Goal: Communication & Community: Answer question/provide support

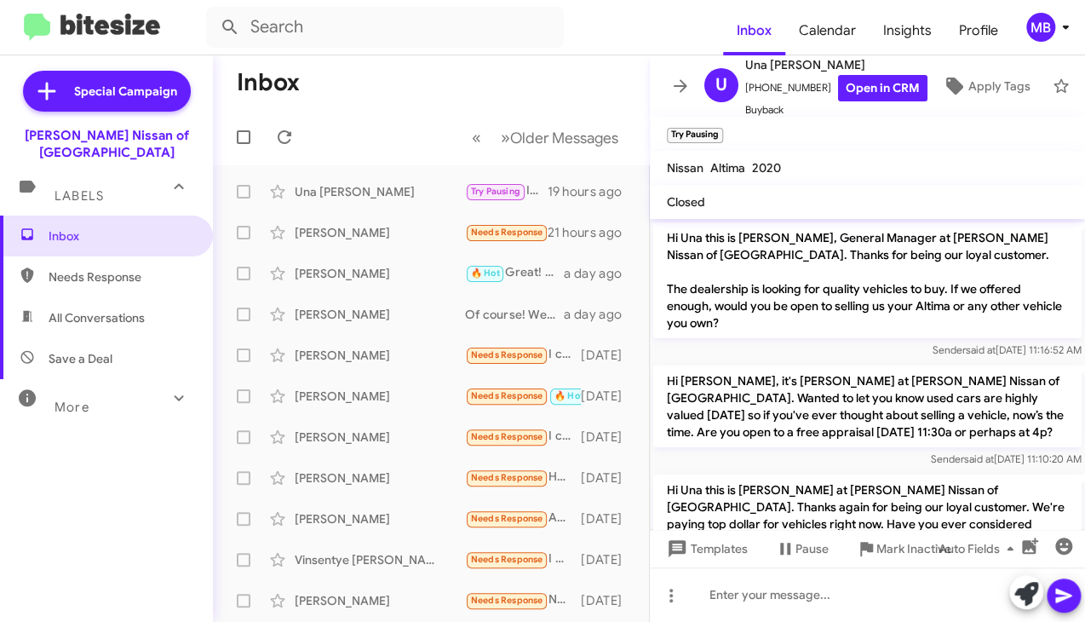
click at [89, 268] on span "Needs Response" at bounding box center [121, 276] width 145 height 17
type input "in:needs-response"
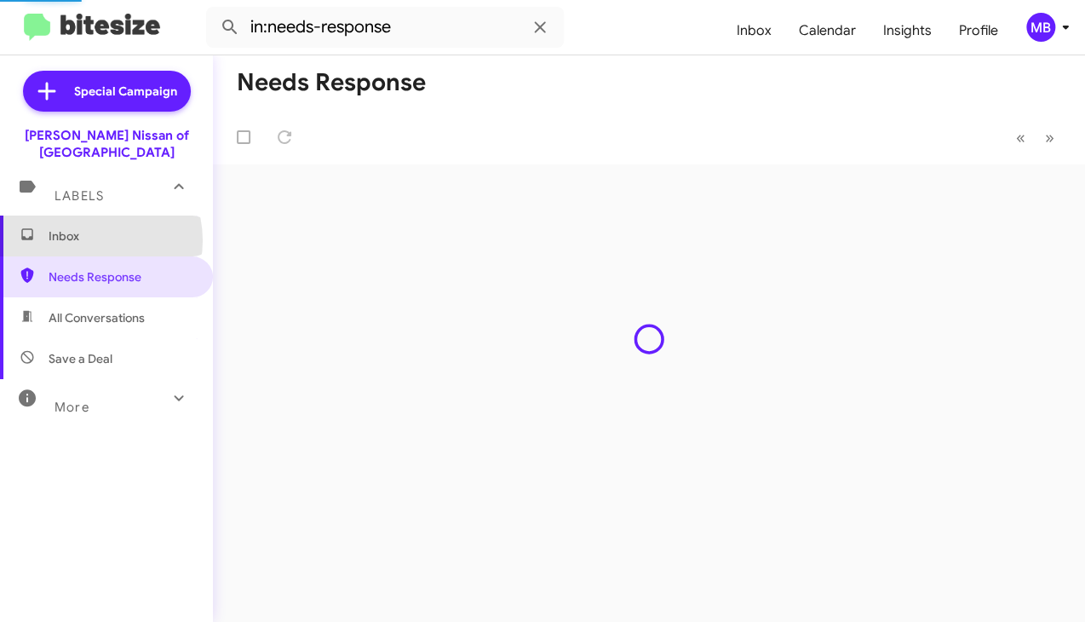
click at [89, 223] on div "Inbox Needs Response All Conversations Save a Deal More Important 🔥 Hot Appoint…" at bounding box center [106, 402] width 213 height 373
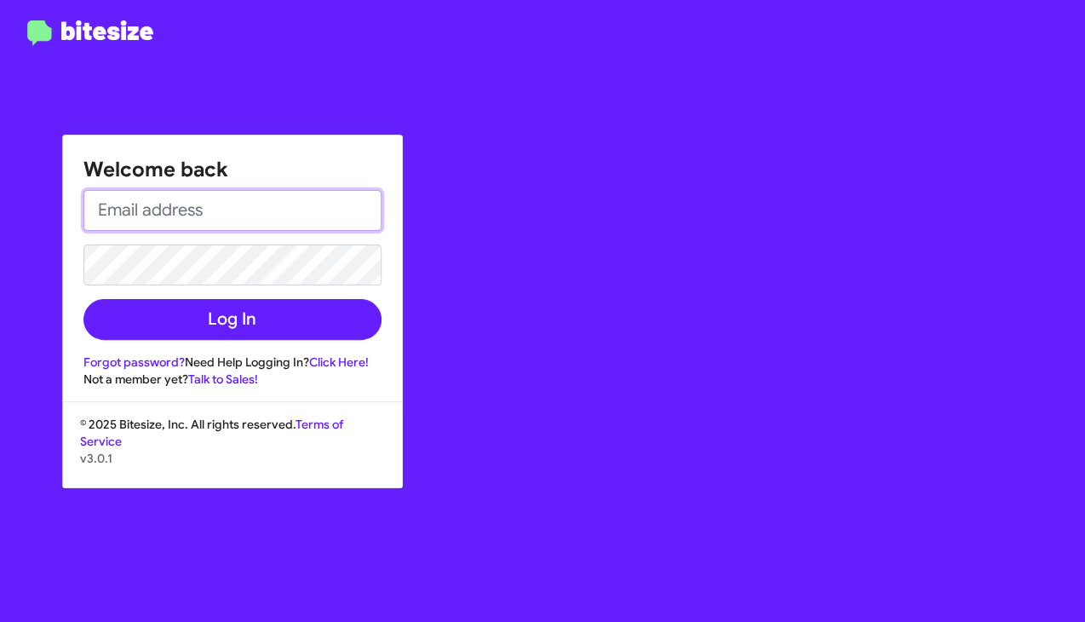
type input "[PERSON_NAME][EMAIL_ADDRESS][PERSON_NAME][DOMAIN_NAME]"
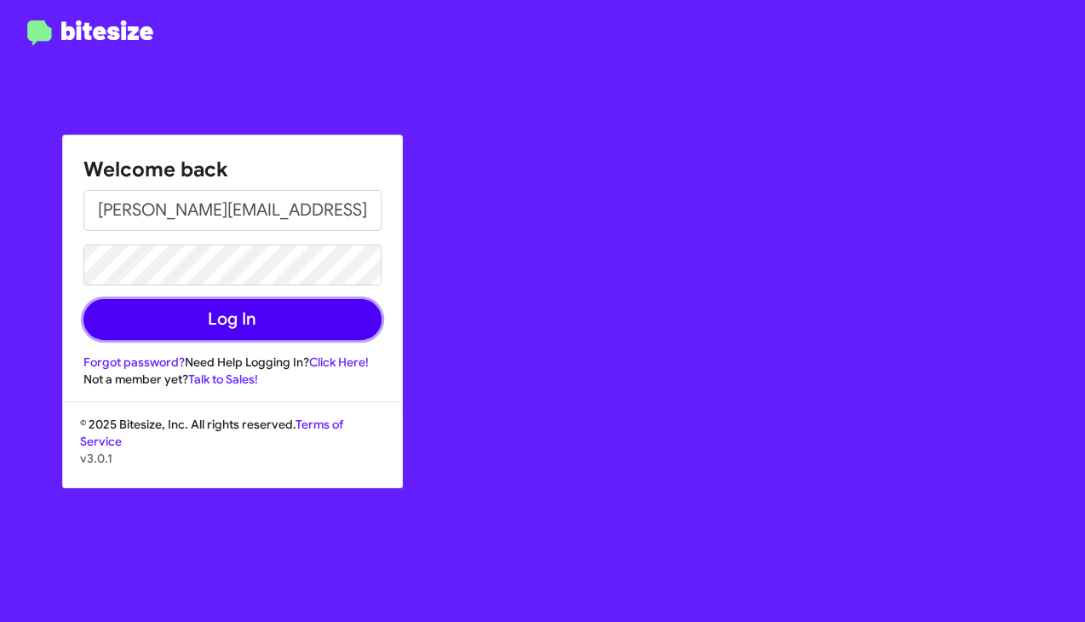
click at [160, 328] on button "Log In" at bounding box center [232, 319] width 298 height 41
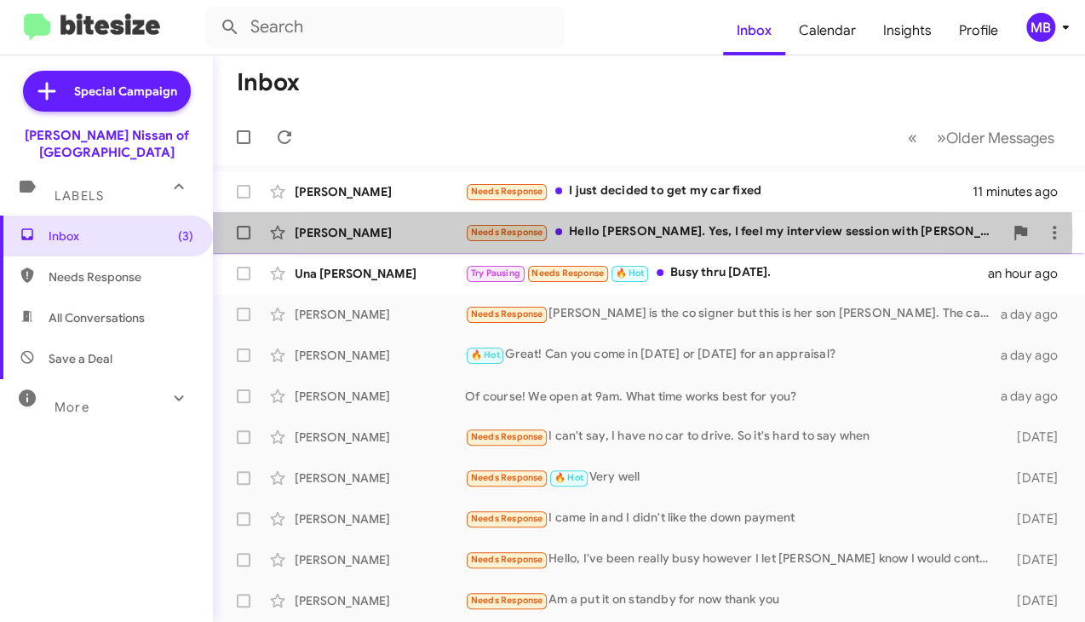
click at [576, 233] on div "Needs Response Hello [PERSON_NAME]. Yes, I feel my interview session with [PERS…" at bounding box center [734, 232] width 538 height 20
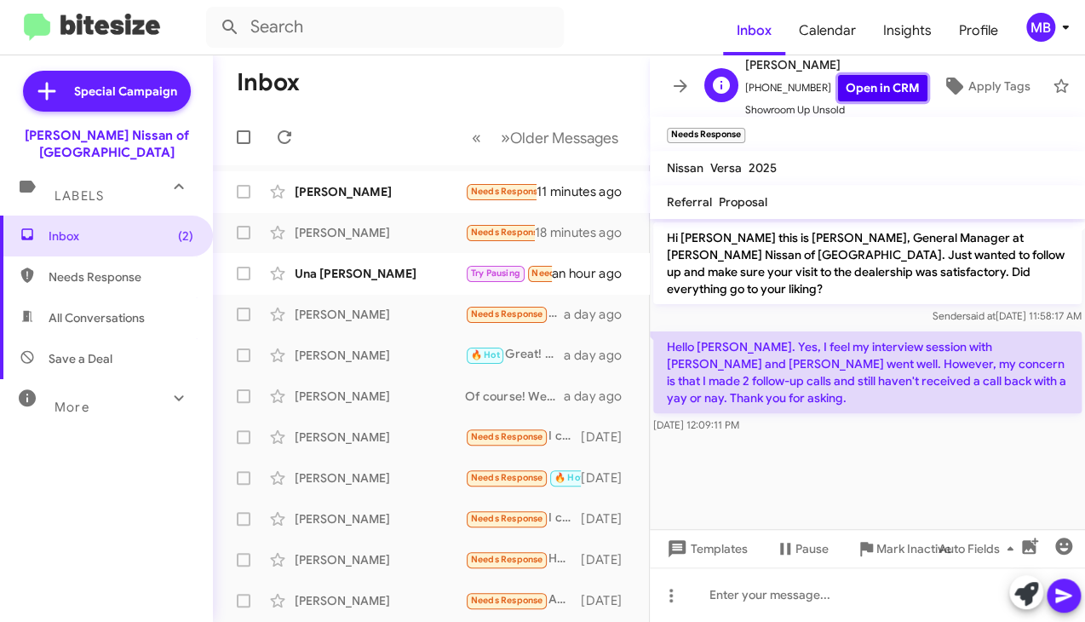
click at [853, 75] on link "Open in CRM" at bounding box center [882, 88] width 89 height 26
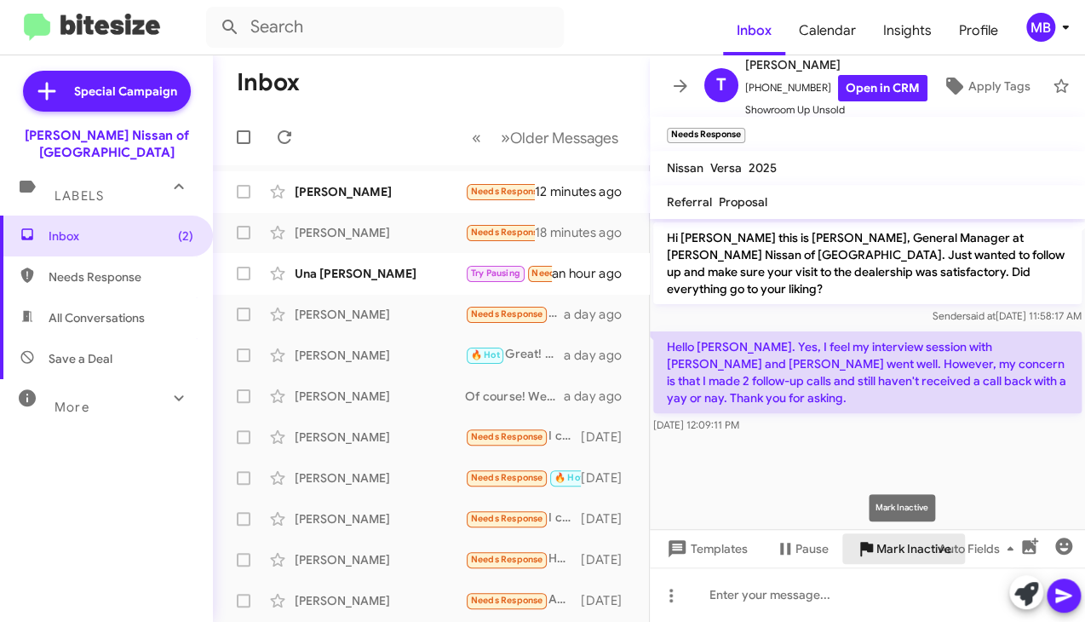
click at [896, 550] on span "Mark Inactive" at bounding box center [913, 548] width 75 height 31
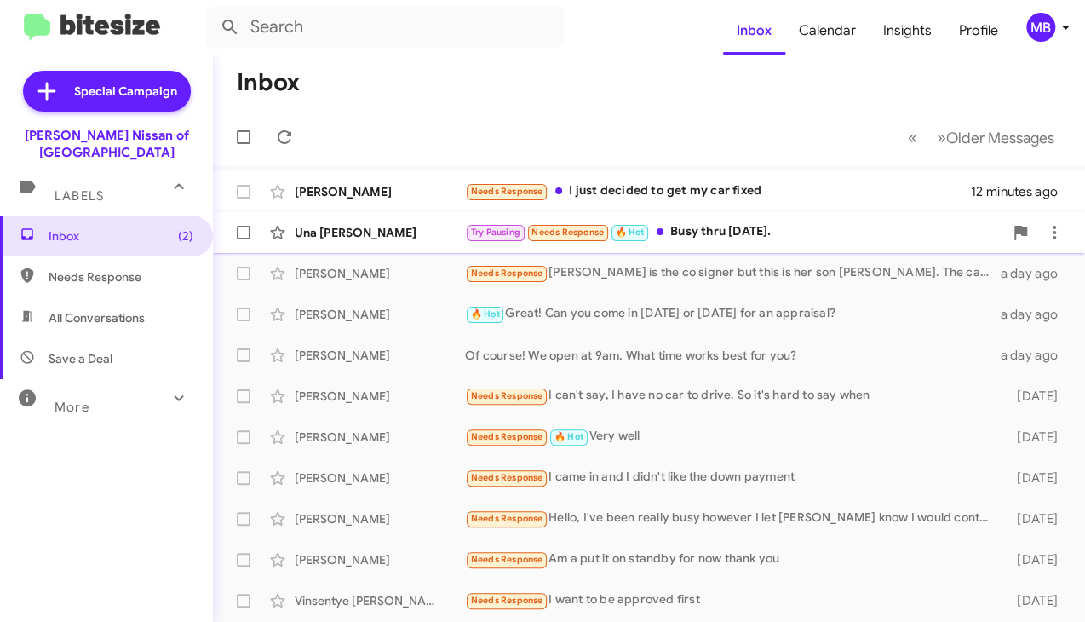
click at [467, 229] on small "Try Pausing" at bounding box center [496, 233] width 58 height 16
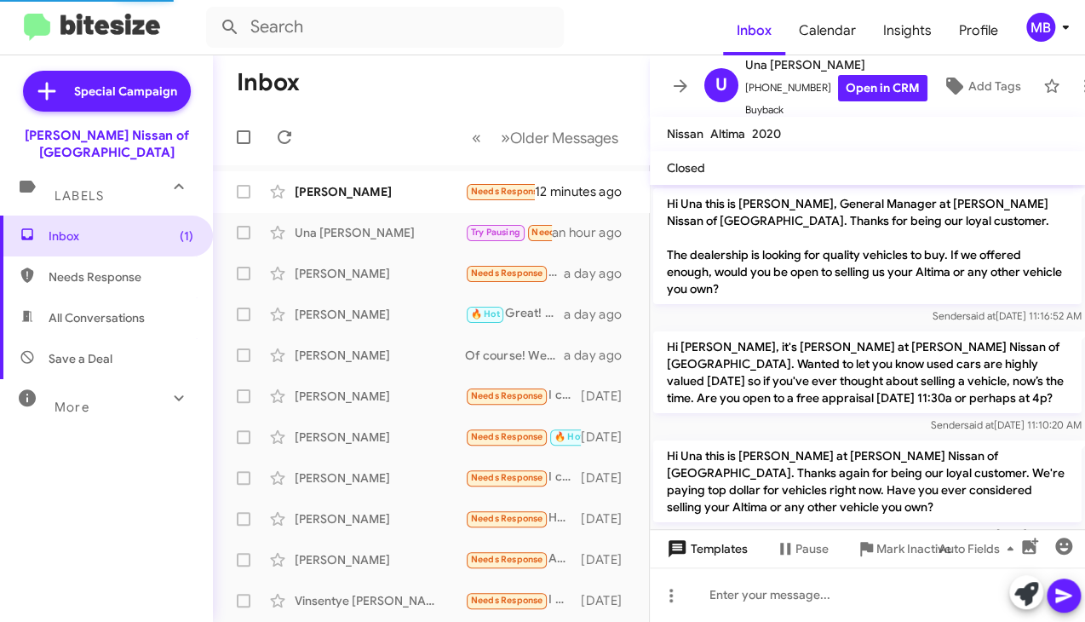
scroll to position [494, 0]
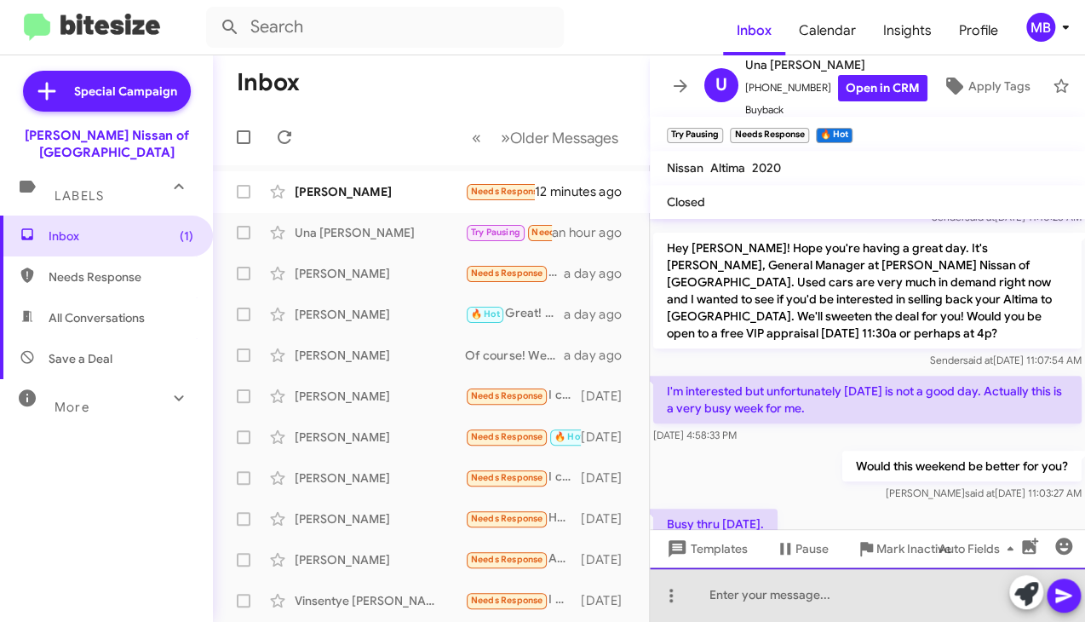
click at [763, 596] on div at bounding box center [867, 594] width 435 height 55
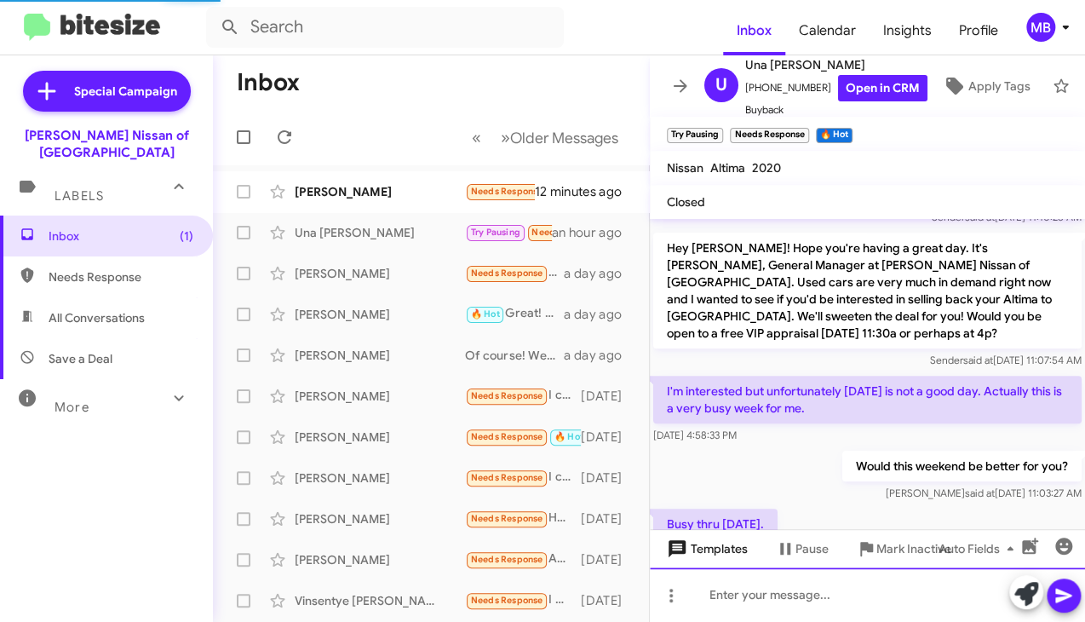
scroll to position [0, 0]
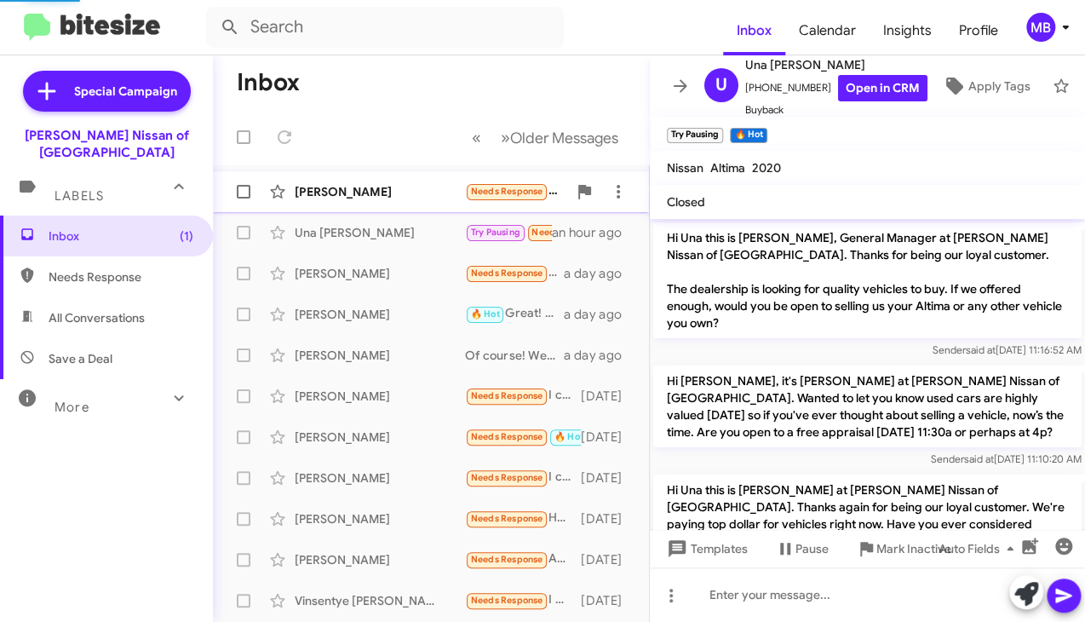
click at [385, 202] on div "[PERSON_NAME] Needs Response I just decided to get my car fixed 12 minutes ago" at bounding box center [431, 192] width 409 height 34
